Goal: Task Accomplishment & Management: Use online tool/utility

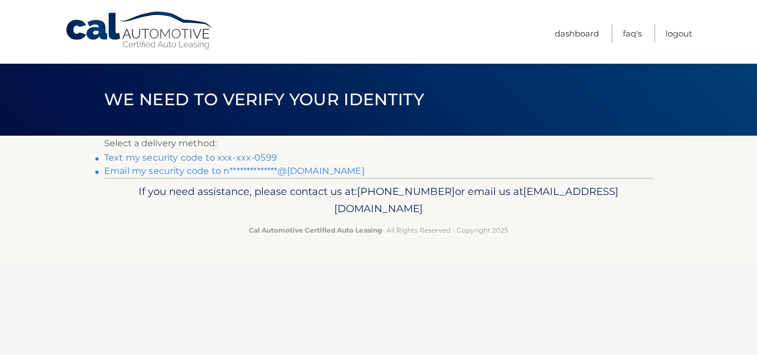
click at [184, 157] on link "Text my security code to xxx-xxx-0599" at bounding box center [190, 157] width 173 height 11
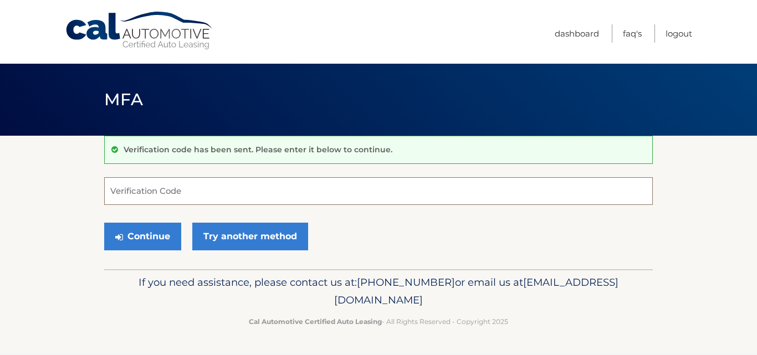
click at [212, 187] on input "Verification Code" at bounding box center [378, 191] width 549 height 28
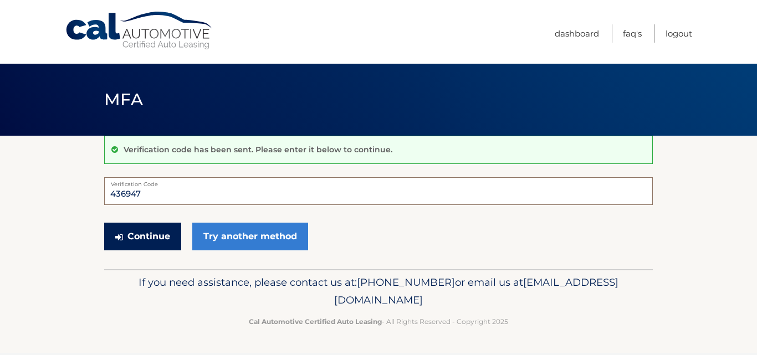
type input "436947"
click at [152, 230] on button "Continue" at bounding box center [142, 237] width 77 height 28
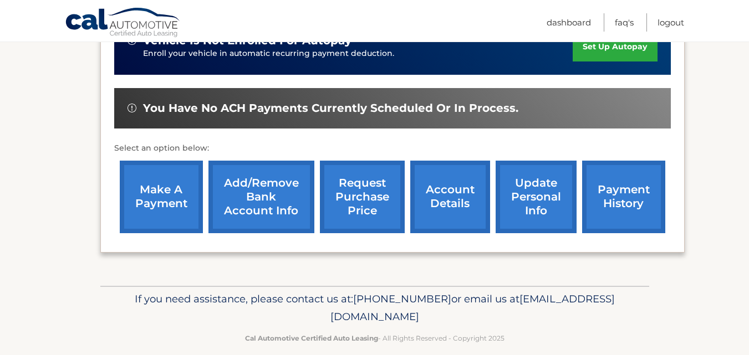
scroll to position [385, 0]
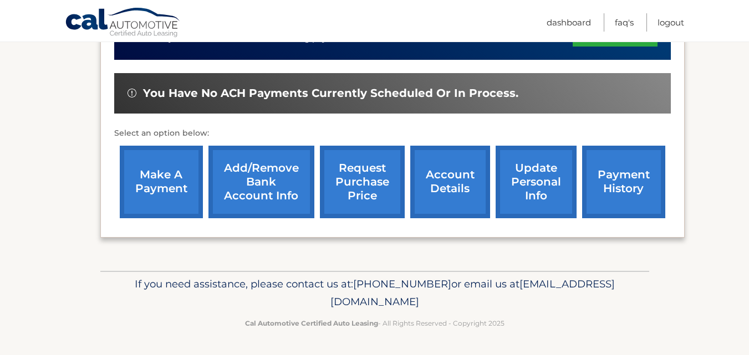
click at [179, 181] on link "make a payment" at bounding box center [161, 182] width 83 height 73
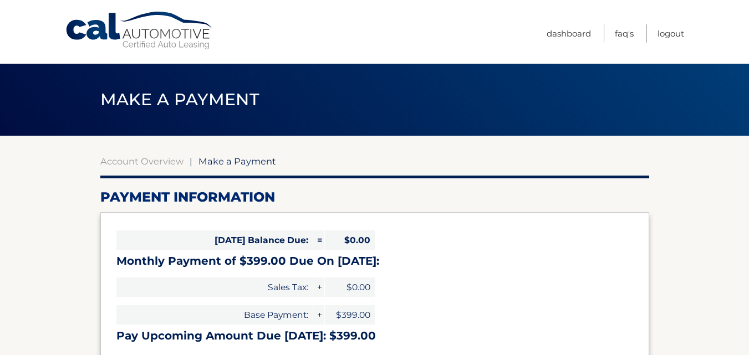
select select "NTg2N2I2ZGUtN2E5Yi00YmMxLWI1OTUtYWRlZjI4NmRiNDlm"
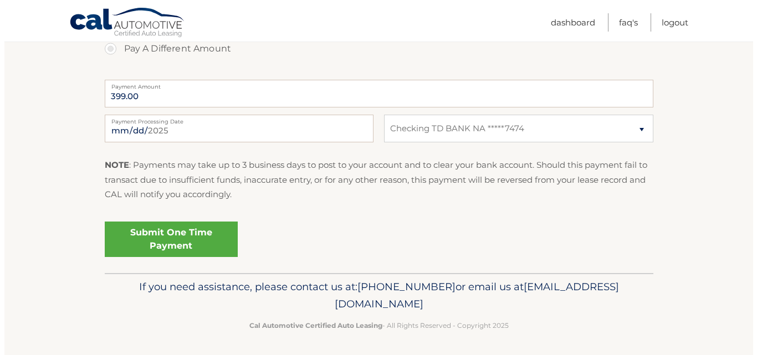
scroll to position [437, 0]
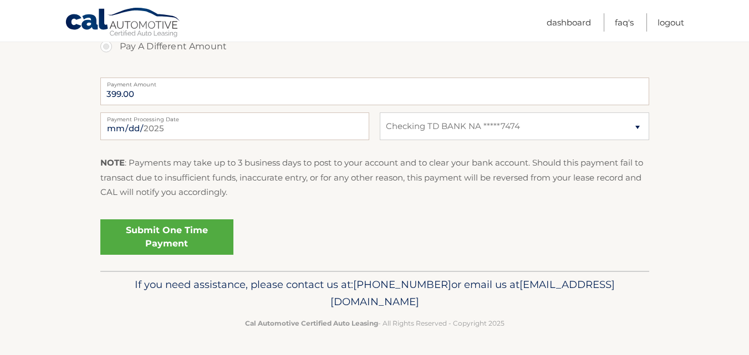
click at [182, 237] on link "Submit One Time Payment" at bounding box center [166, 237] width 133 height 35
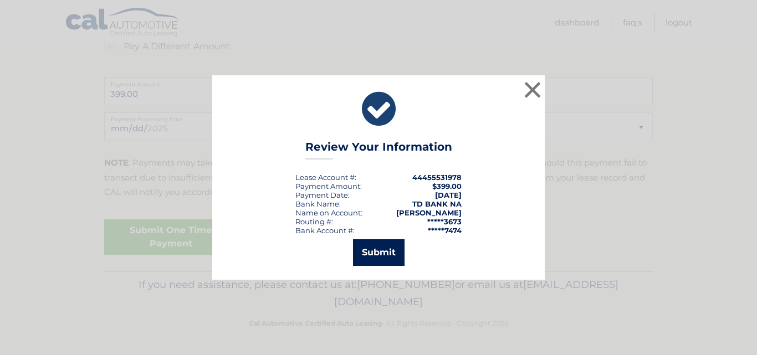
click at [374, 254] on button "Submit" at bounding box center [379, 253] width 52 height 27
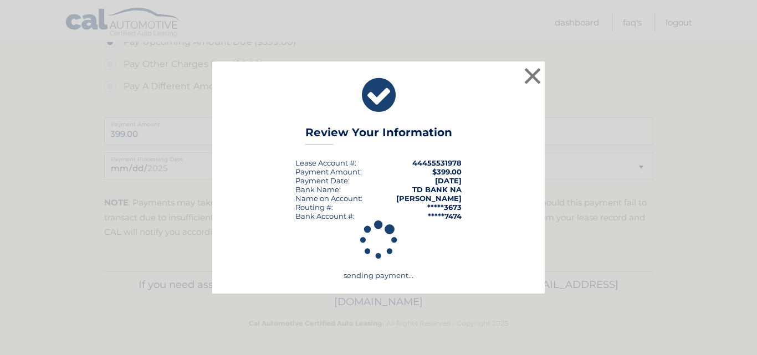
scroll to position [397, 0]
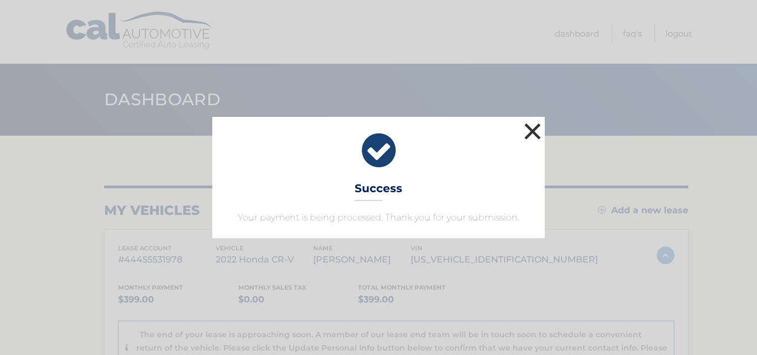
click at [532, 126] on button "×" at bounding box center [533, 131] width 22 height 22
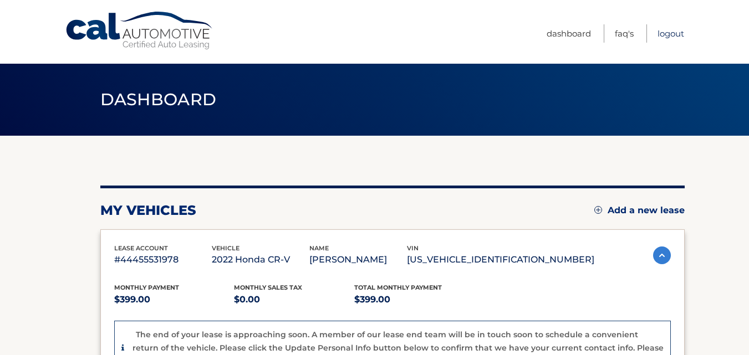
click at [667, 35] on link "Logout" at bounding box center [671, 33] width 27 height 18
